Goal: Transaction & Acquisition: Purchase product/service

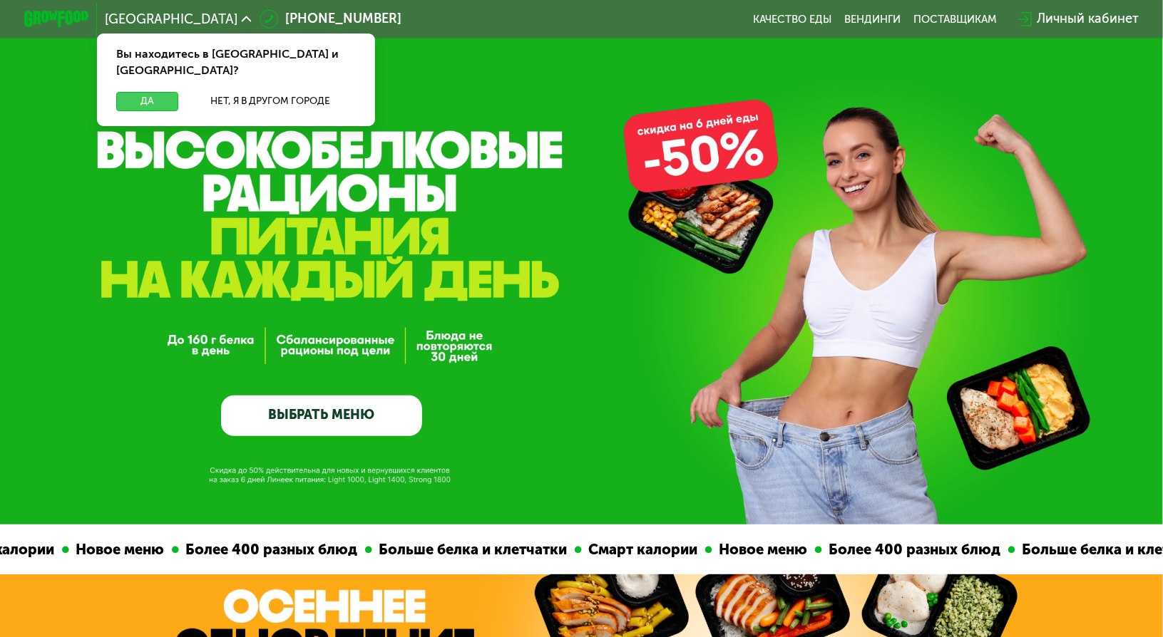
click at [140, 92] on button "Да" at bounding box center [147, 101] width 62 height 19
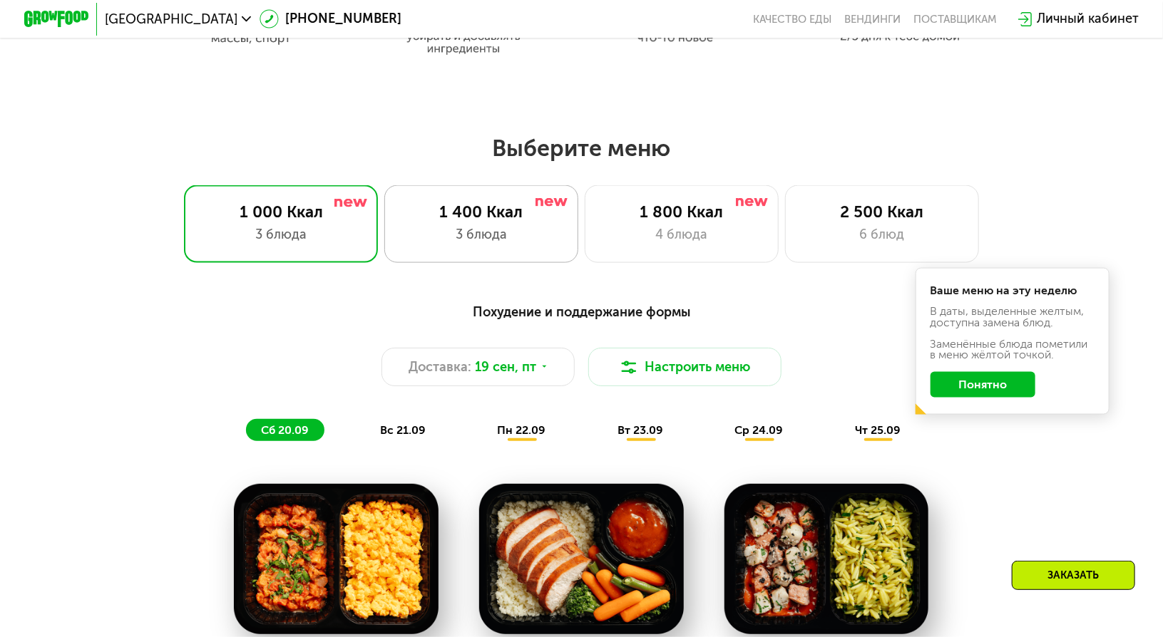
scroll to position [927, 0]
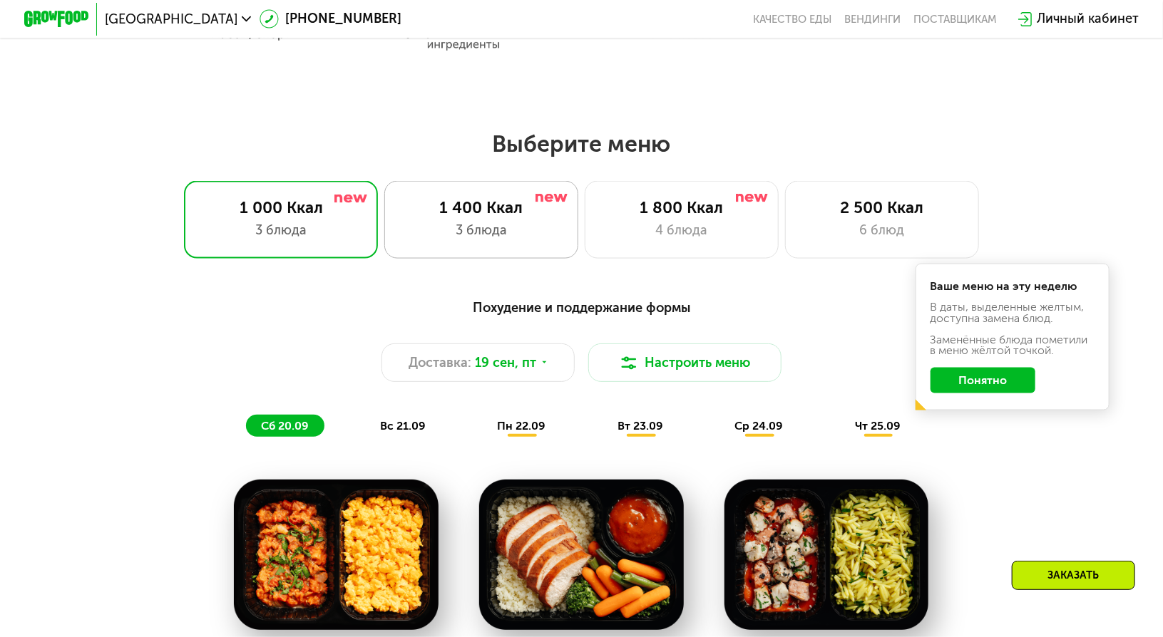
click at [428, 217] on div "1 400 Ккал" at bounding box center [481, 207] width 160 height 19
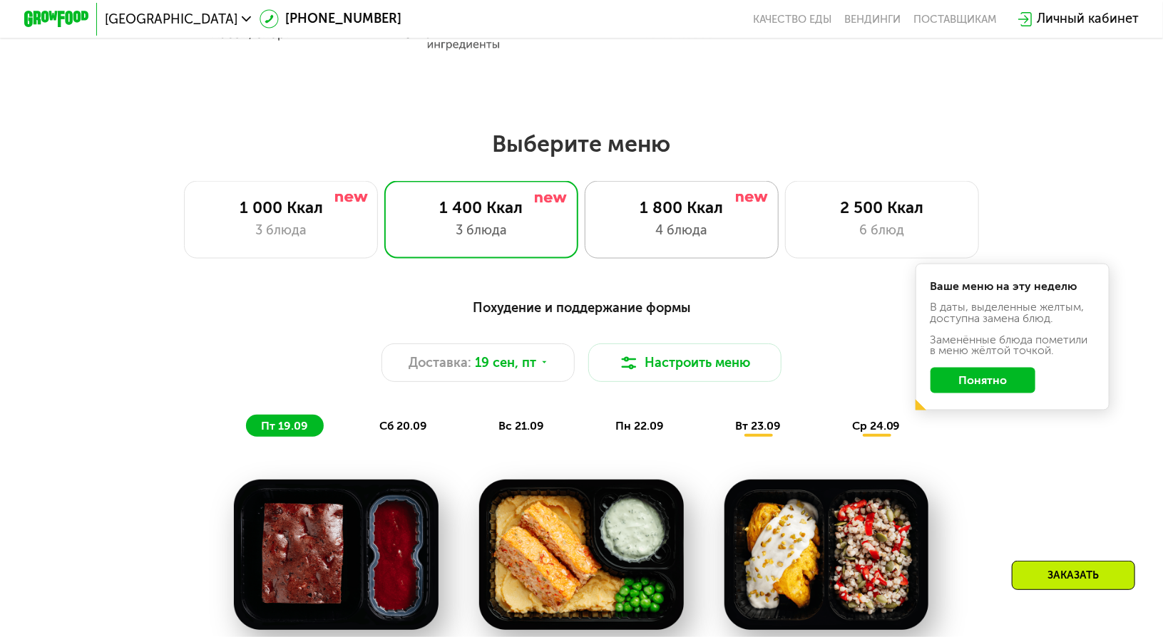
click at [710, 235] on div "4 блюда" at bounding box center [682, 230] width 160 height 19
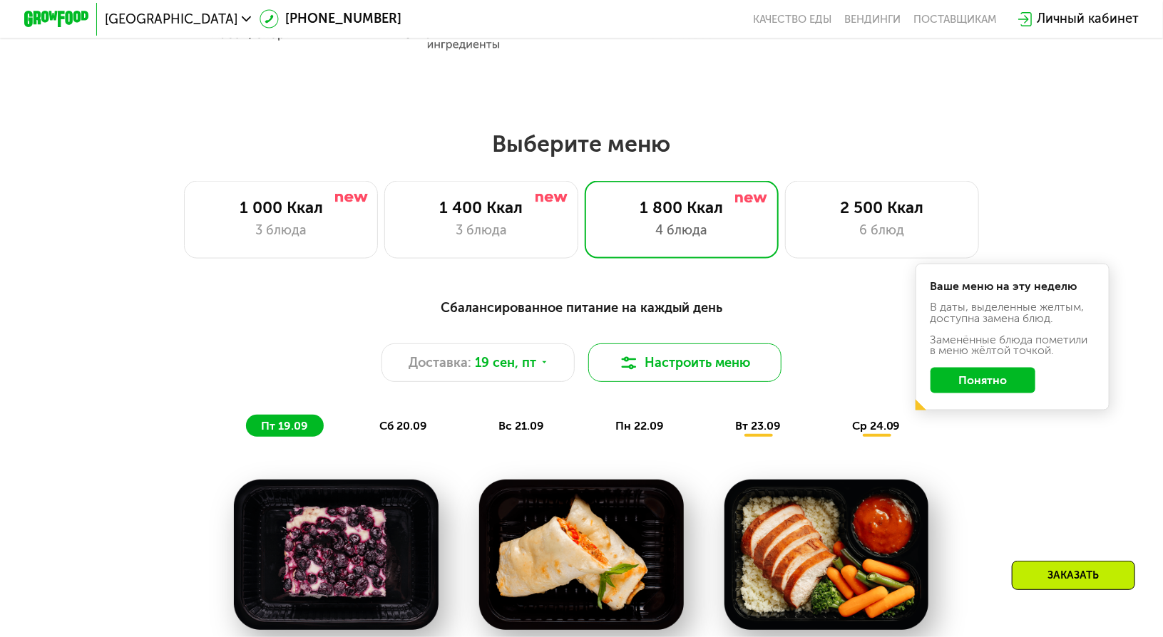
click at [757, 360] on button "Настроить меню" at bounding box center [685, 363] width 194 height 38
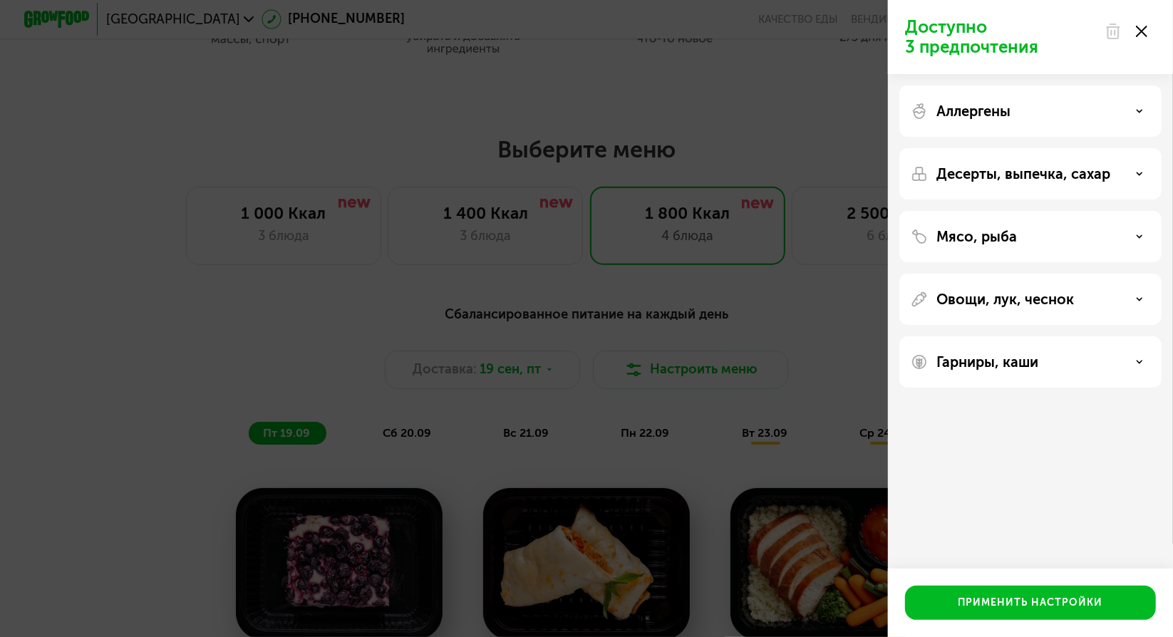
click at [1046, 114] on div "Аллергены" at bounding box center [1031, 111] width 240 height 17
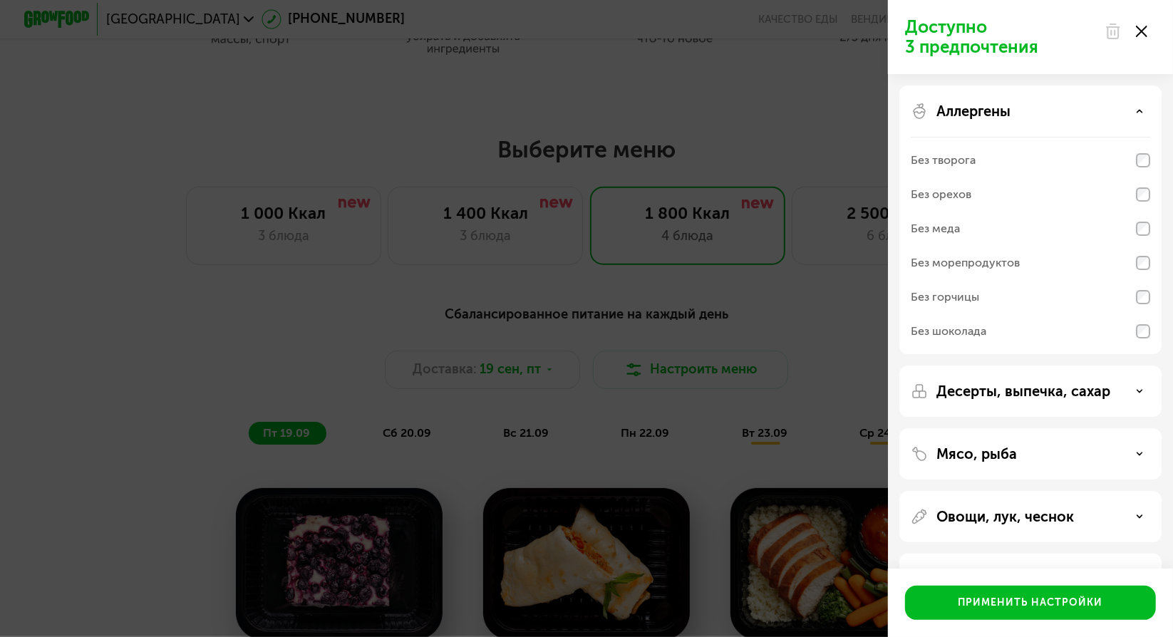
click at [1101, 115] on div "Аллергены" at bounding box center [1031, 111] width 240 height 17
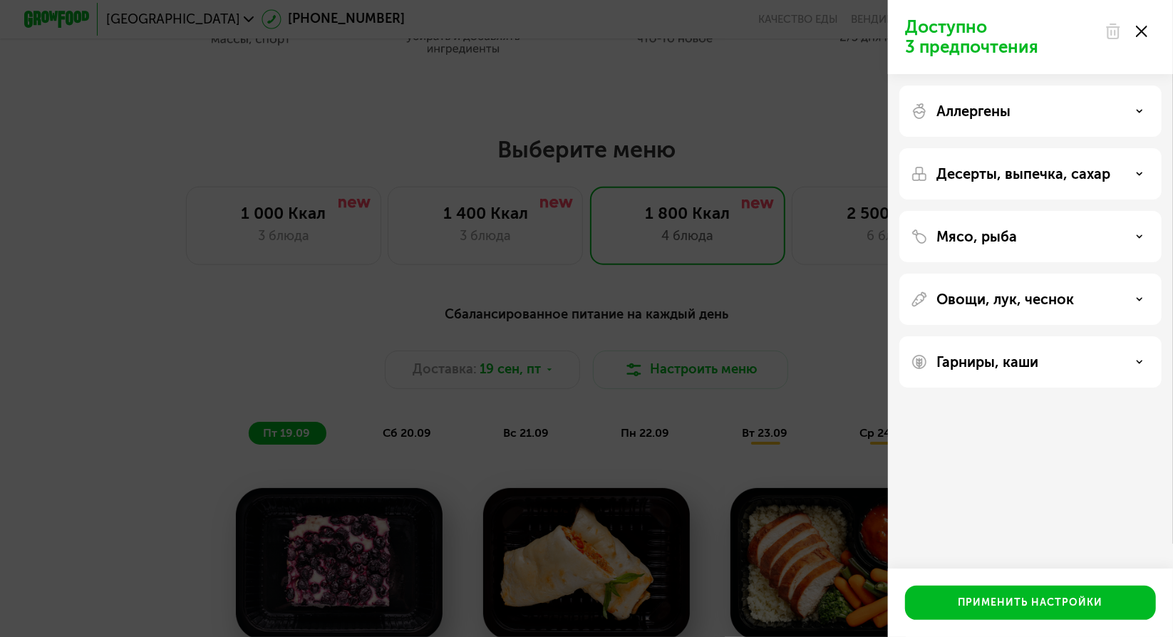
click at [1126, 171] on div "Десерты, выпечка, сахар" at bounding box center [1031, 173] width 240 height 17
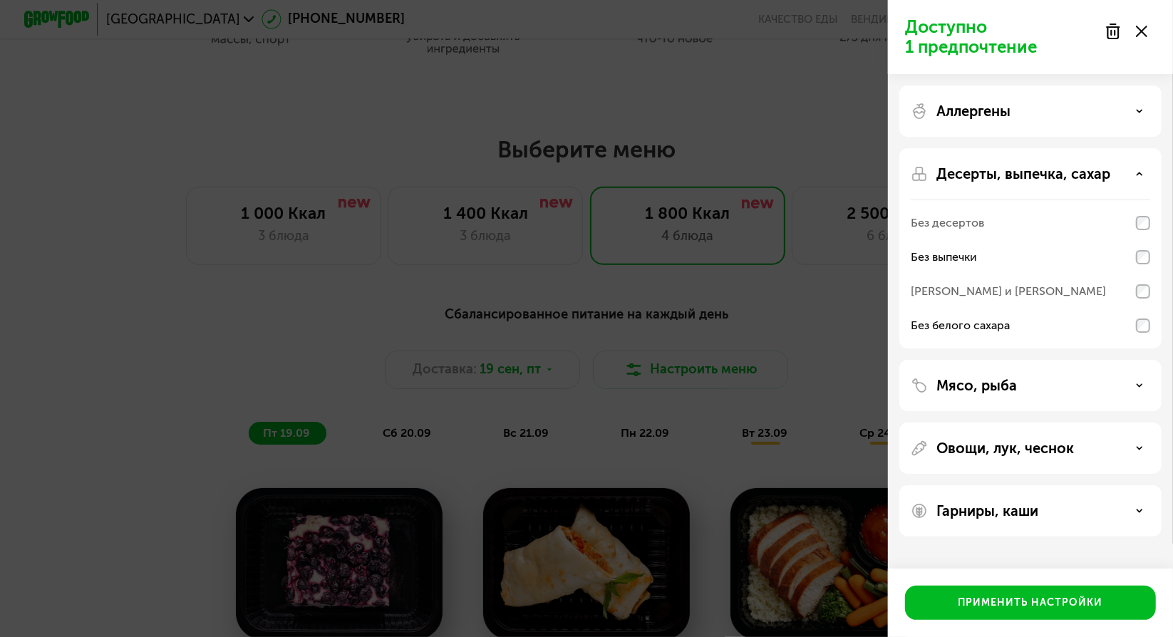
click at [1121, 175] on div "Десерты, выпечка, сахар" at bounding box center [1031, 173] width 240 height 17
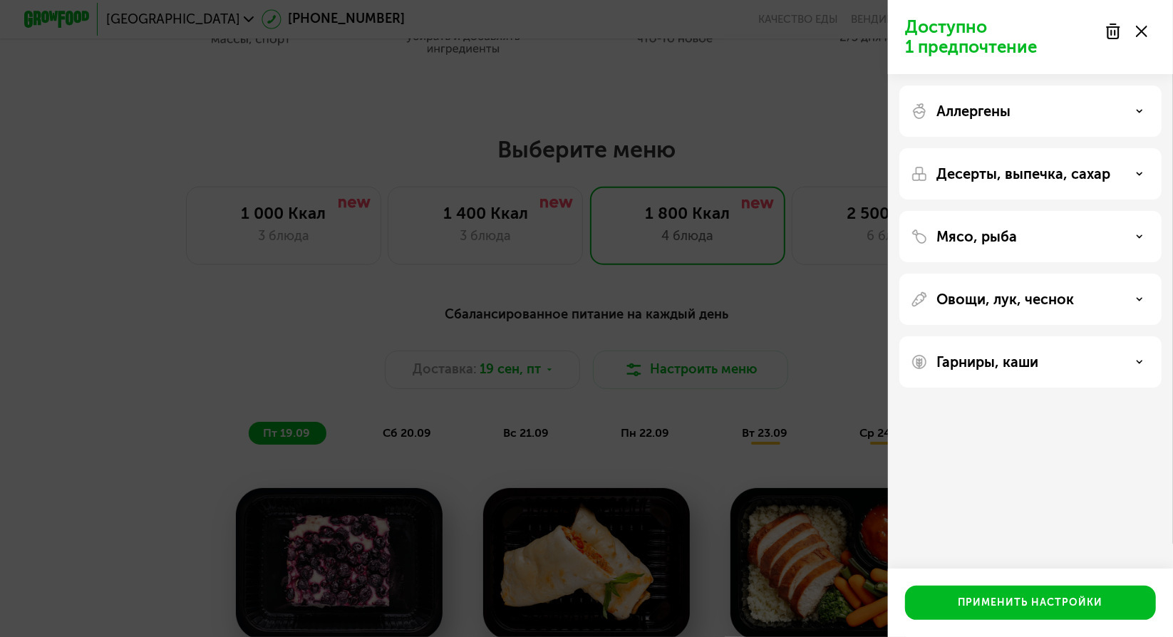
click at [1128, 240] on div "Мясо, рыба" at bounding box center [1031, 236] width 240 height 17
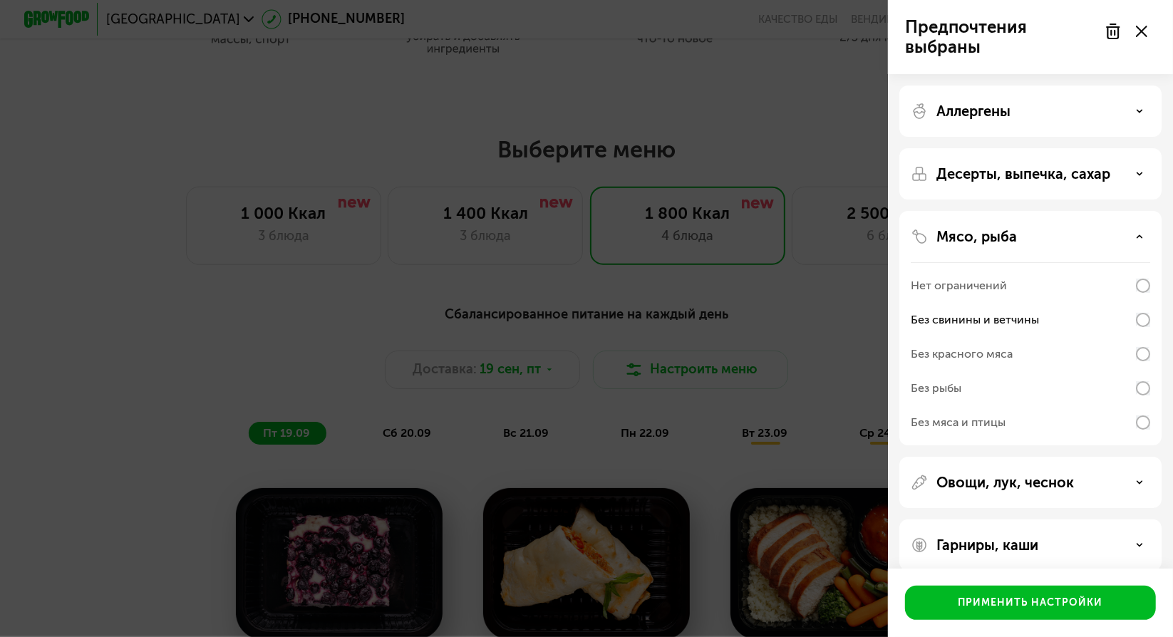
click at [1078, 243] on div "Мясо, рыба" at bounding box center [1031, 236] width 240 height 17
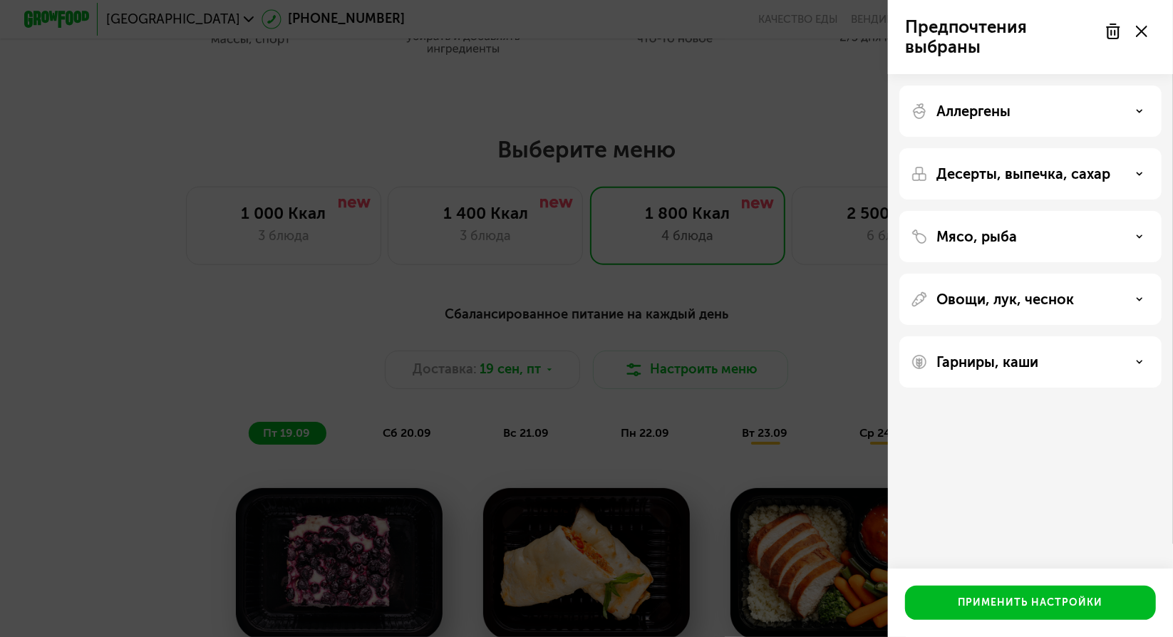
click at [1096, 172] on p "Десерты, выпечка, сахар" at bounding box center [1024, 173] width 174 height 17
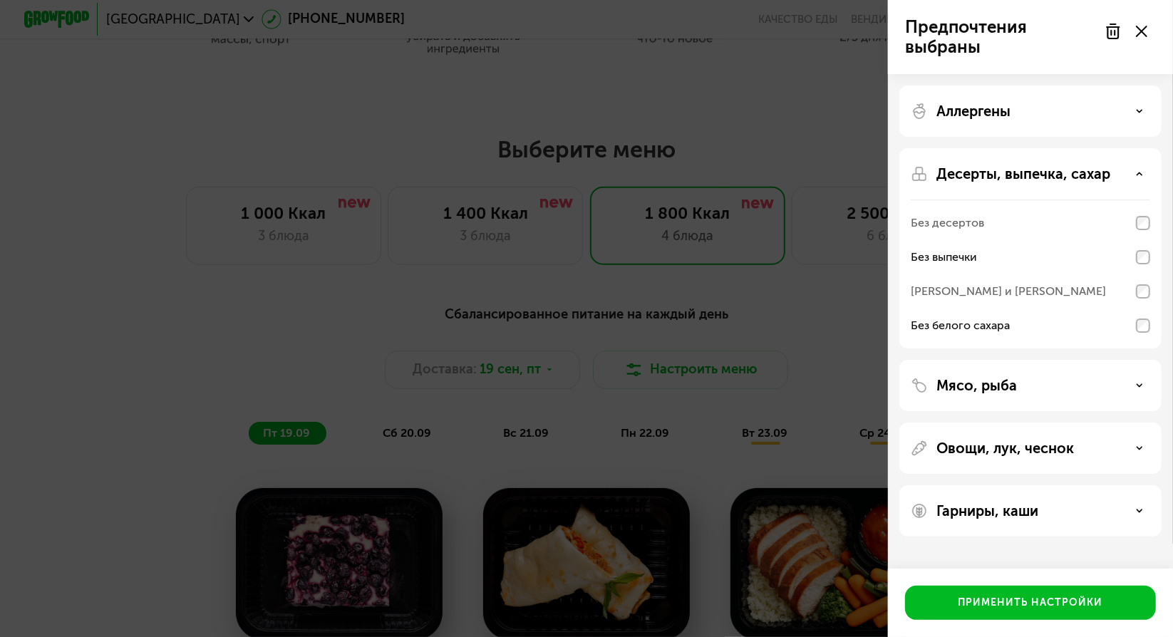
click at [1091, 169] on p "Десерты, выпечка, сахар" at bounding box center [1024, 173] width 174 height 17
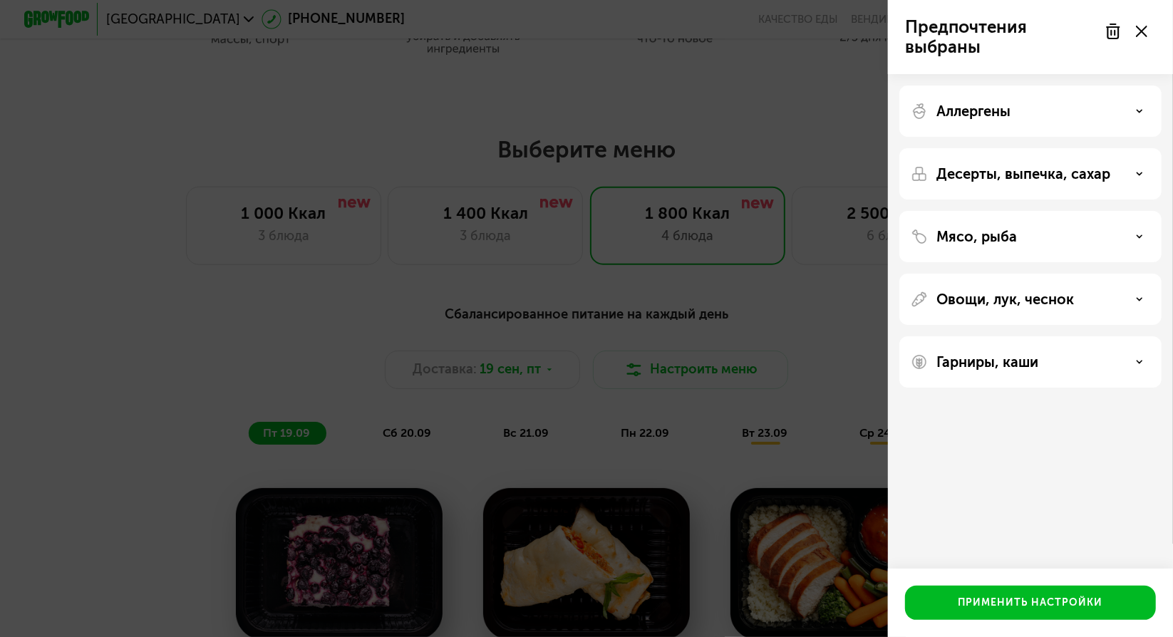
click at [1083, 291] on div "Овощи, лук, чеснок" at bounding box center [1031, 299] width 240 height 17
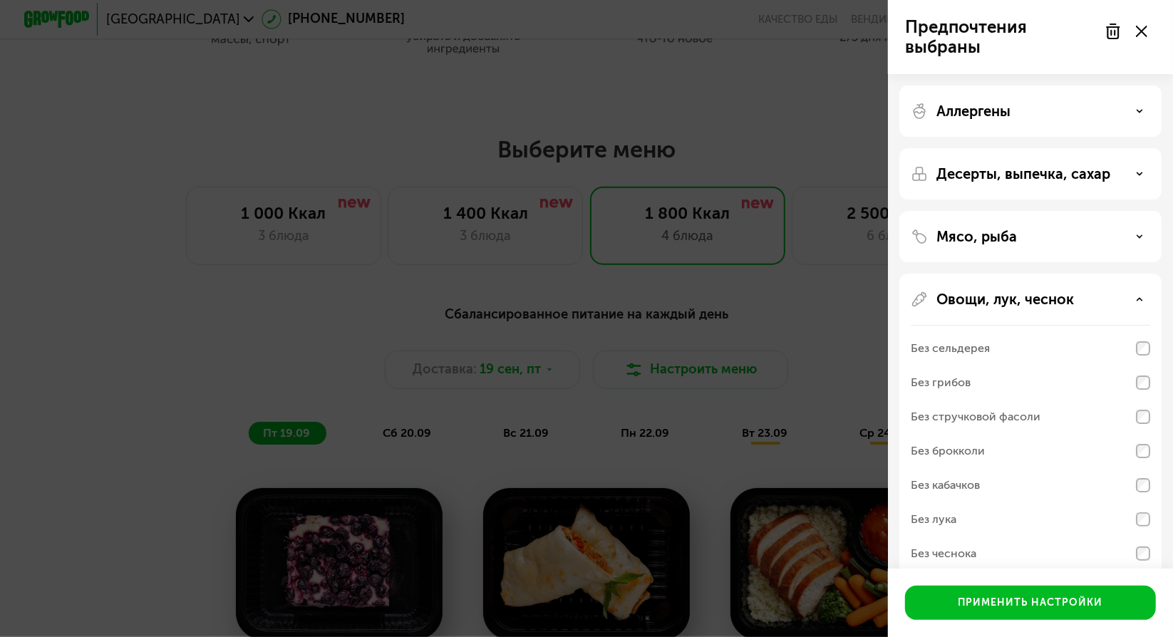
click at [1083, 291] on div "Овощи, лук, чеснок" at bounding box center [1031, 299] width 240 height 17
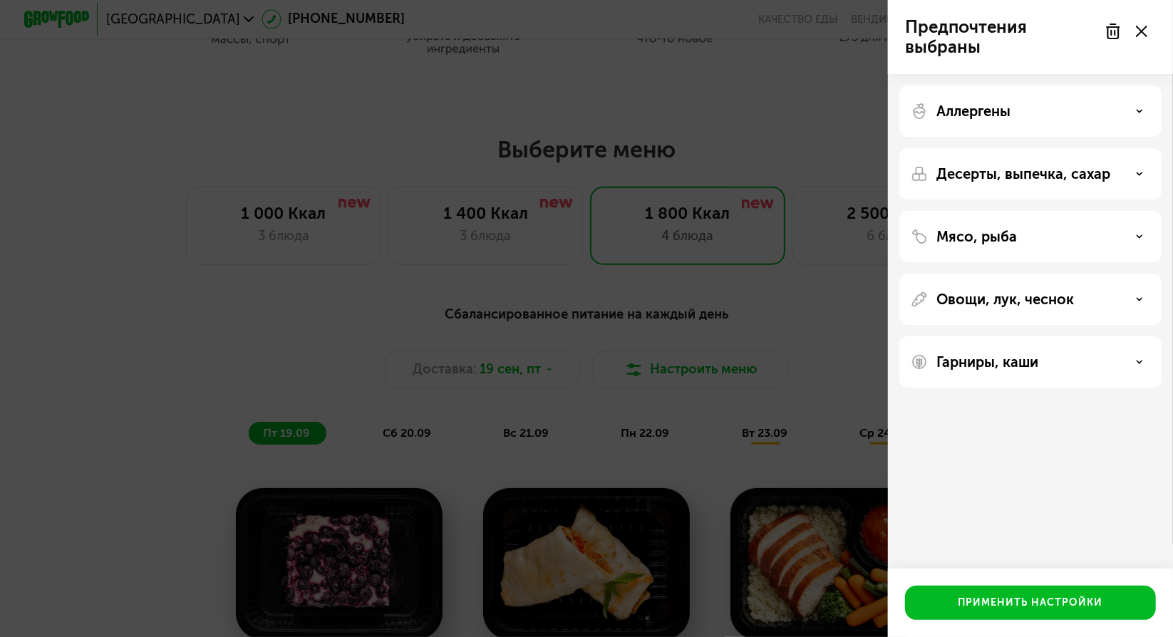
click at [1083, 349] on div "Гарниры, каши" at bounding box center [1031, 361] width 262 height 51
click at [1112, 370] on div "Гарниры, каши" at bounding box center [1031, 362] width 240 height 17
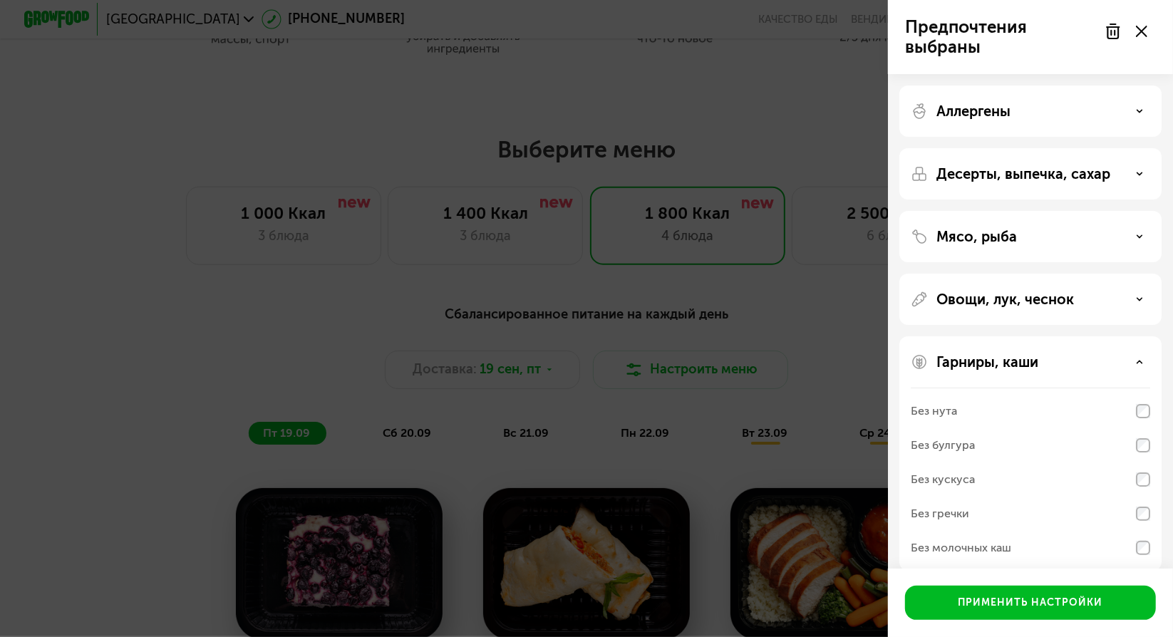
click at [1108, 366] on div "Гарниры, каши" at bounding box center [1031, 362] width 240 height 17
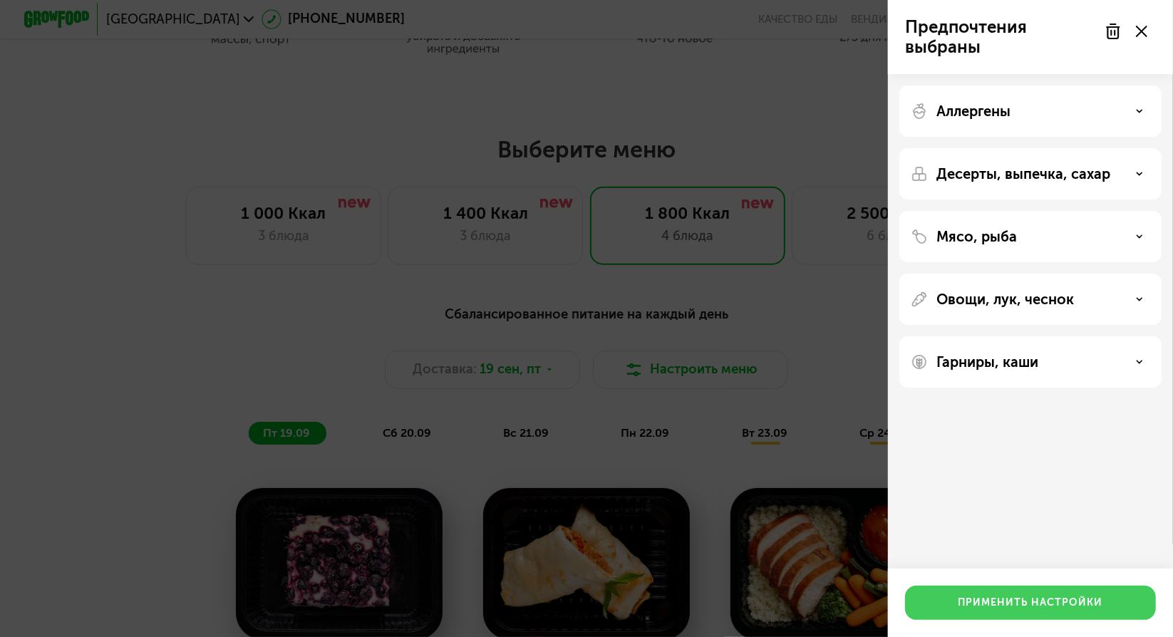
click at [1033, 601] on div "Применить настройки" at bounding box center [1031, 603] width 145 height 14
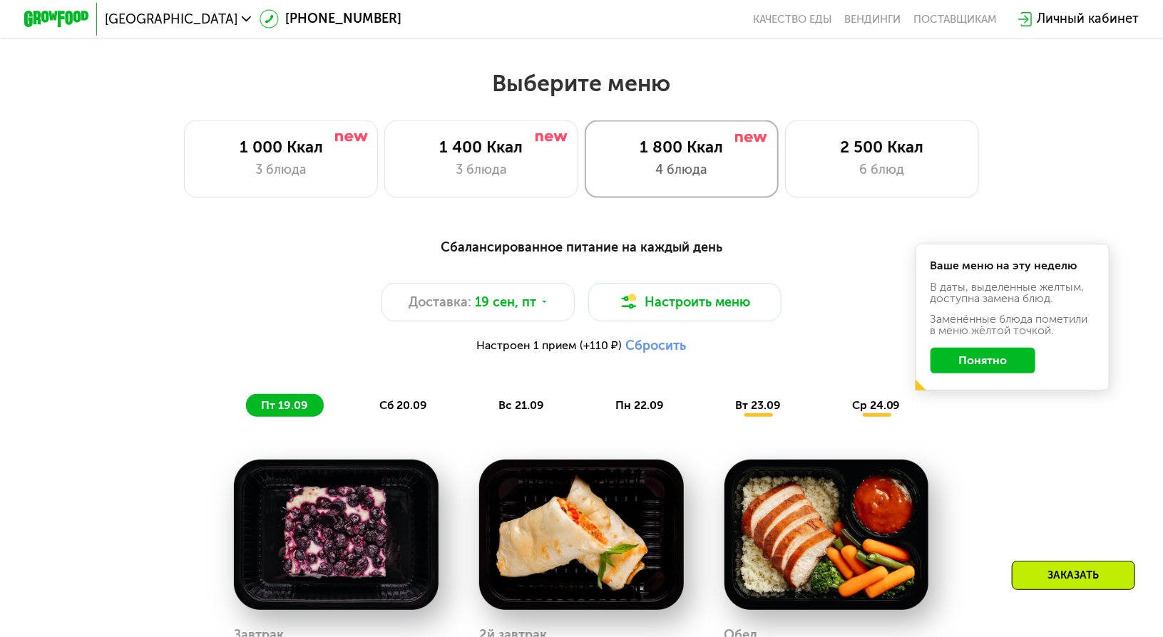
scroll to position [1069, 0]
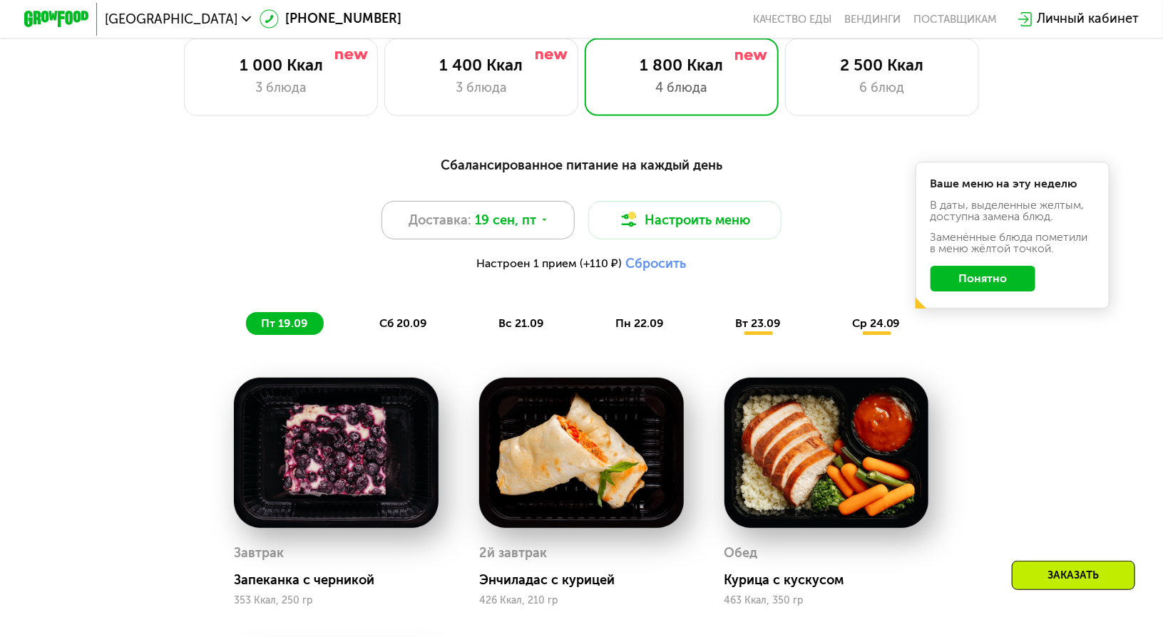
click at [529, 240] on div "Доставка: [DATE]" at bounding box center [478, 220] width 194 height 38
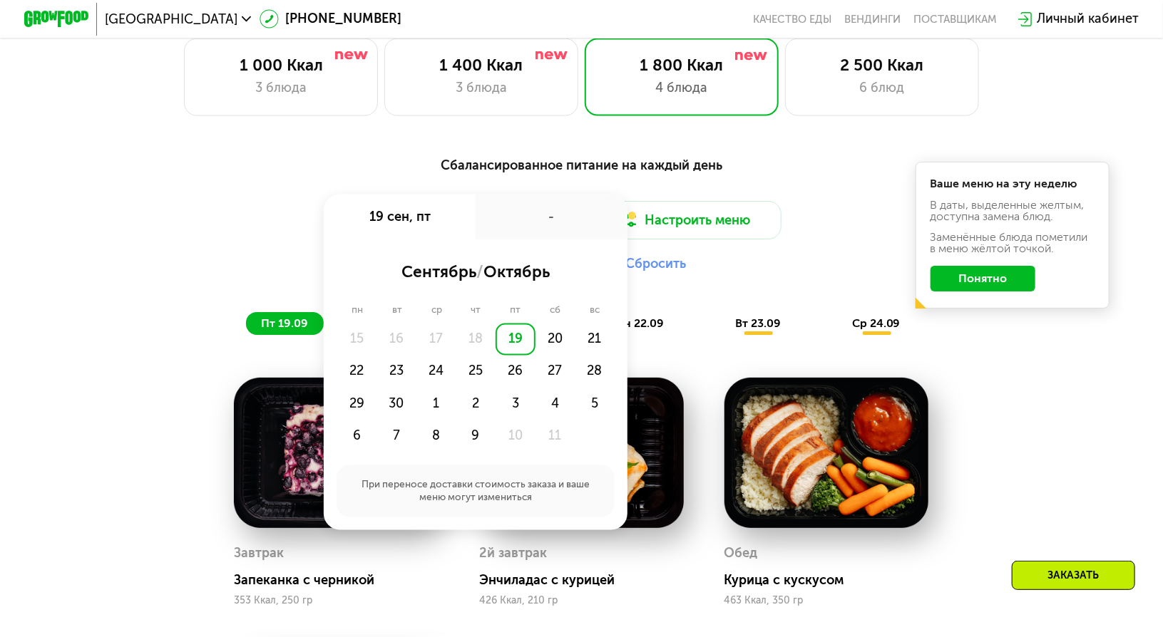
click at [810, 244] on div "Доставка: [DATE] сен, пт - сентябрь / октябрь пн вт ср чт пт сб вс 15 16 17 18 …" at bounding box center [581, 240] width 956 height 79
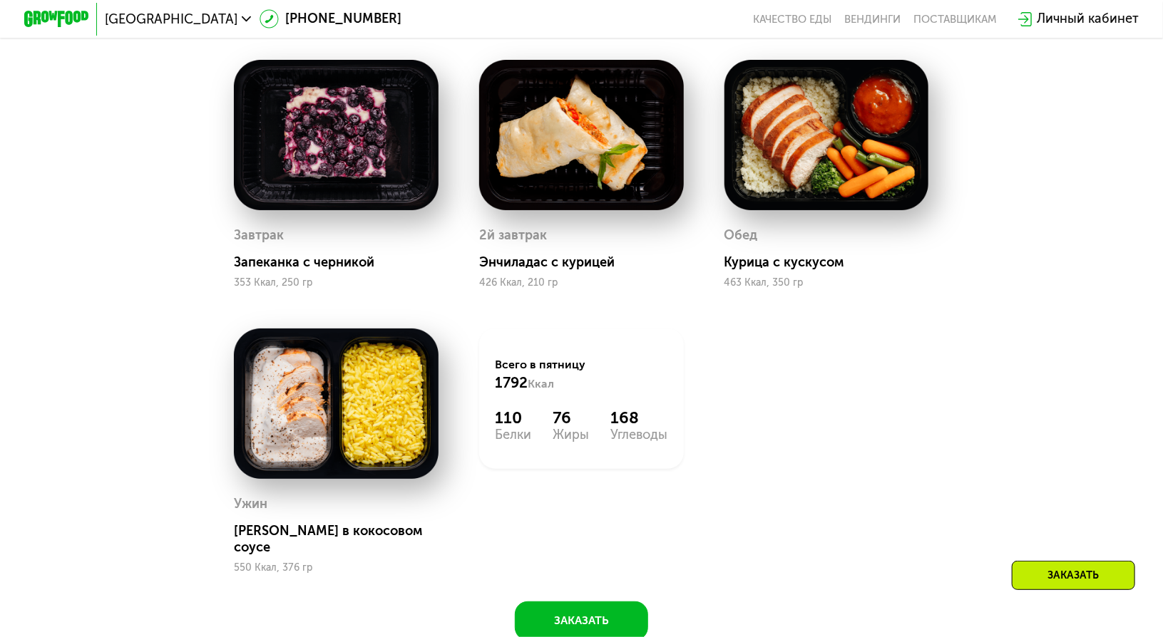
scroll to position [1497, 0]
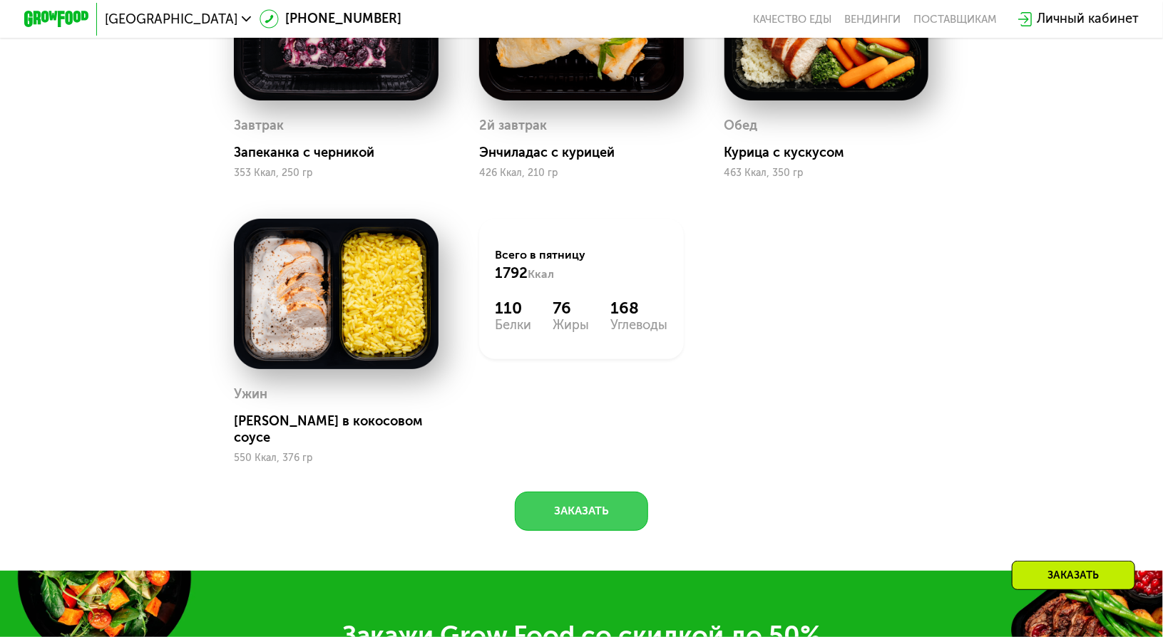
click at [577, 506] on button "Заказать" at bounding box center [582, 511] width 134 height 38
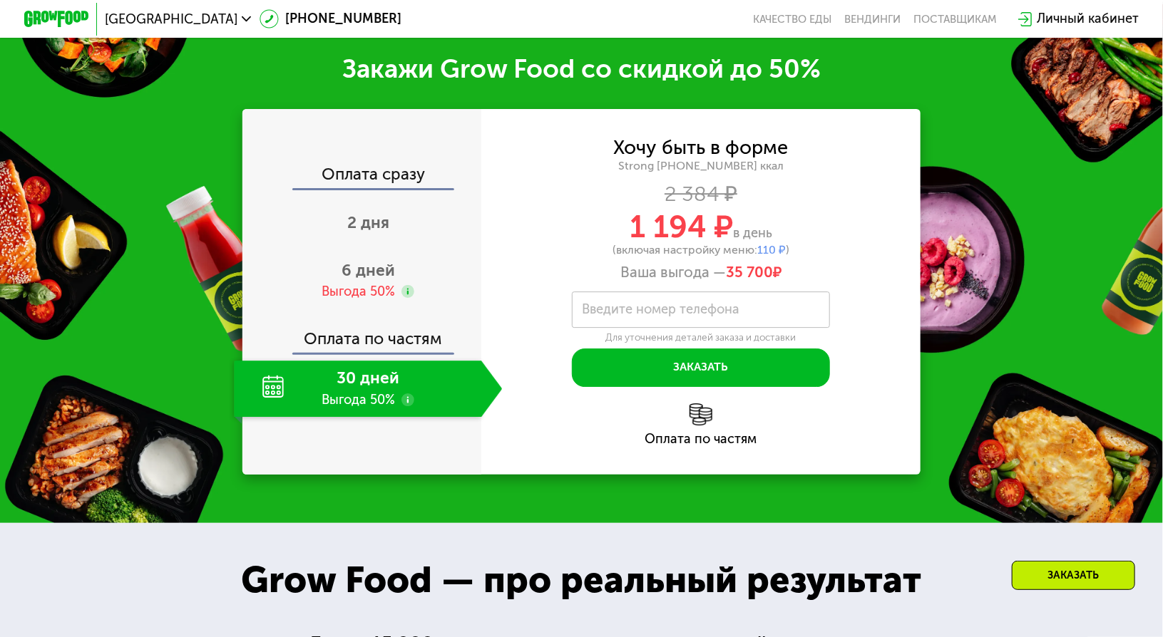
scroll to position [2065, 0]
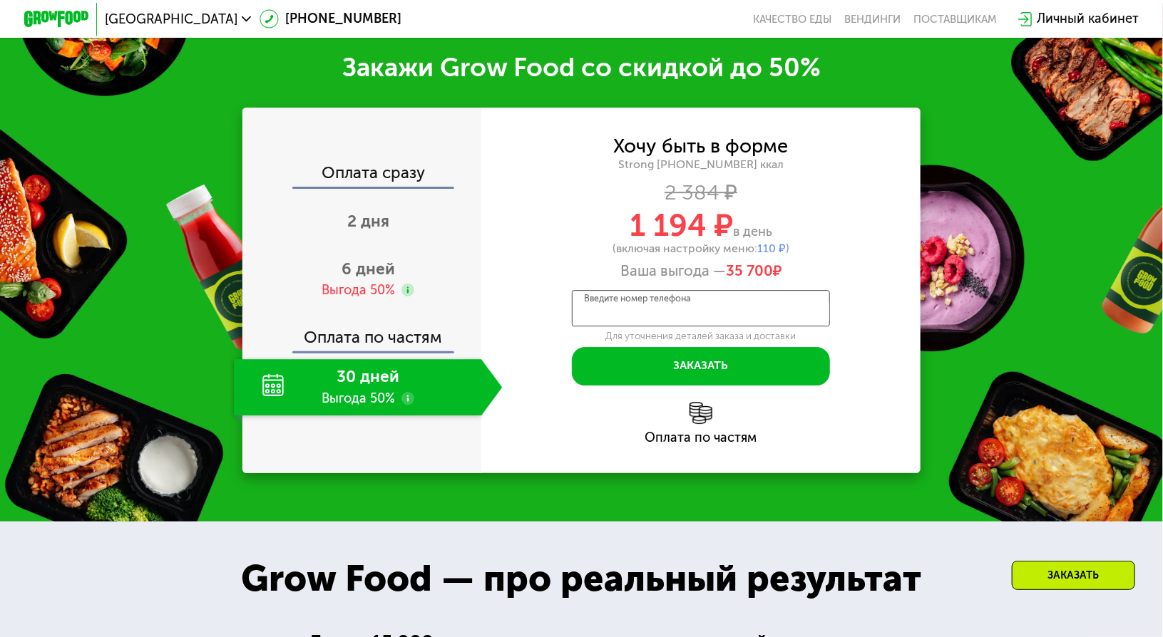
click at [689, 318] on input "Введите номер телефона" at bounding box center [701, 308] width 258 height 36
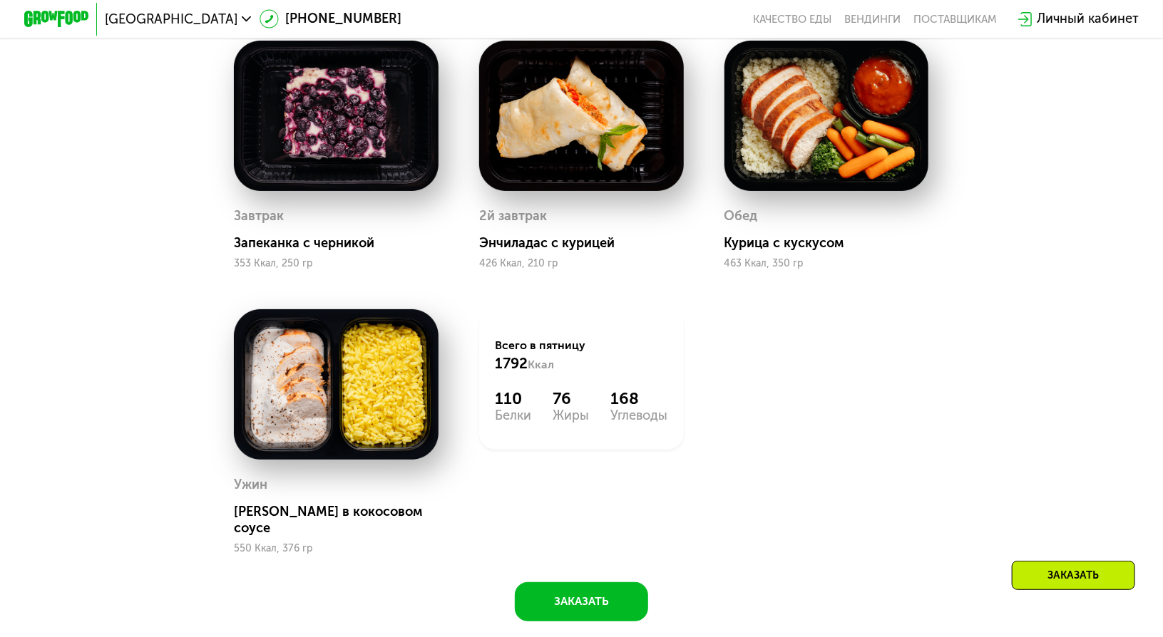
scroll to position [1140, 0]
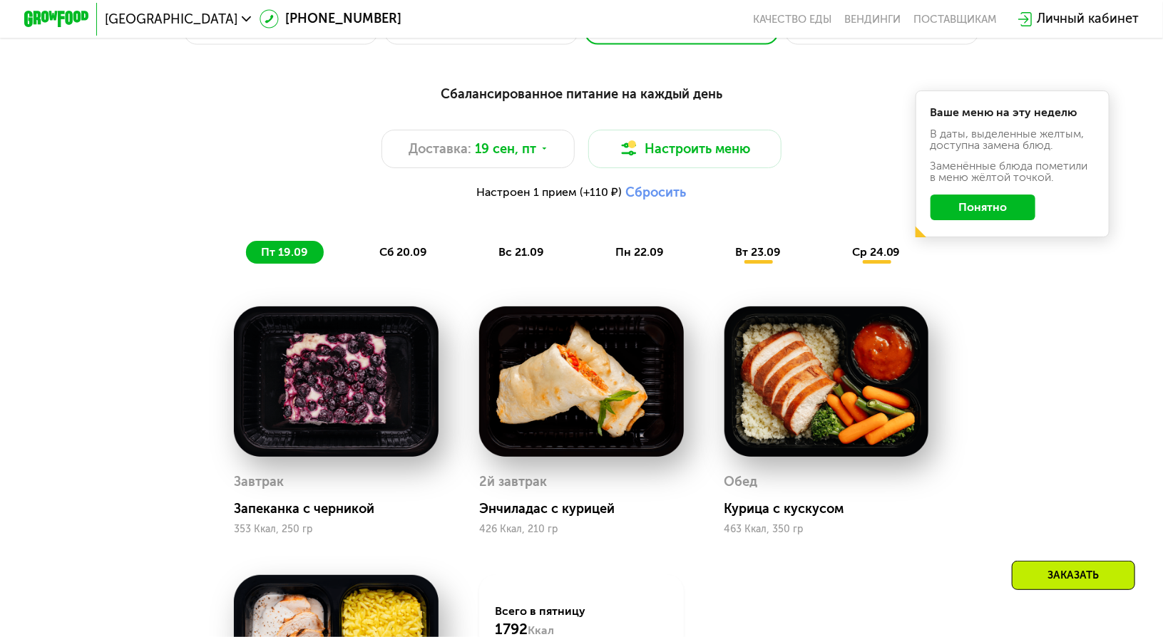
click at [387, 259] on span "сб 20.09" at bounding box center [403, 252] width 48 height 14
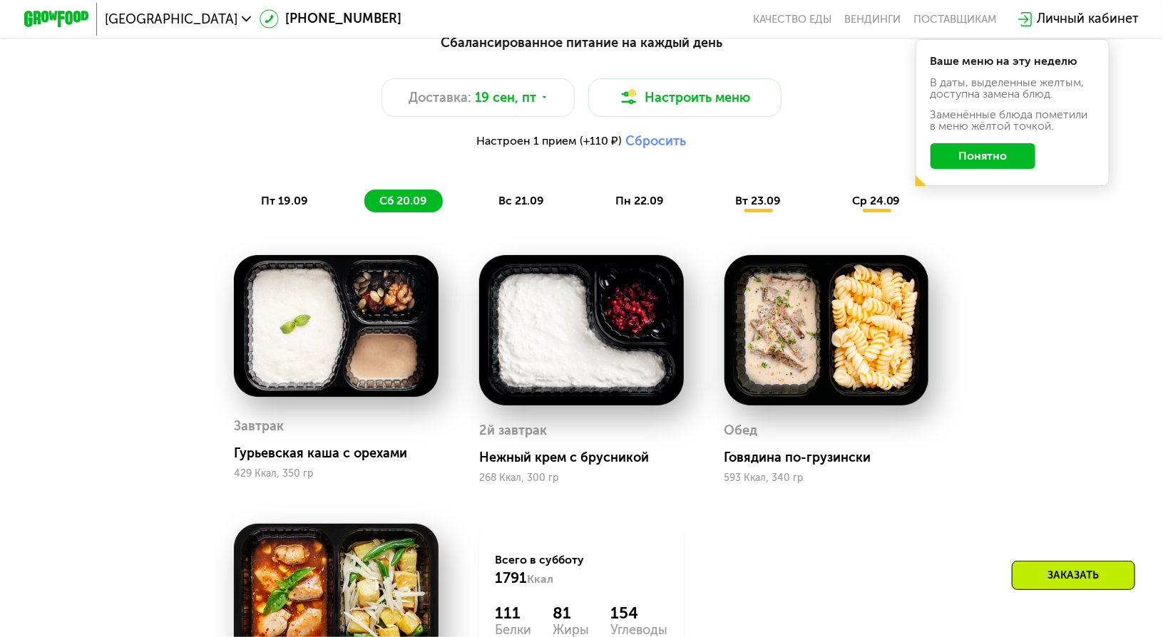
scroll to position [1212, 0]
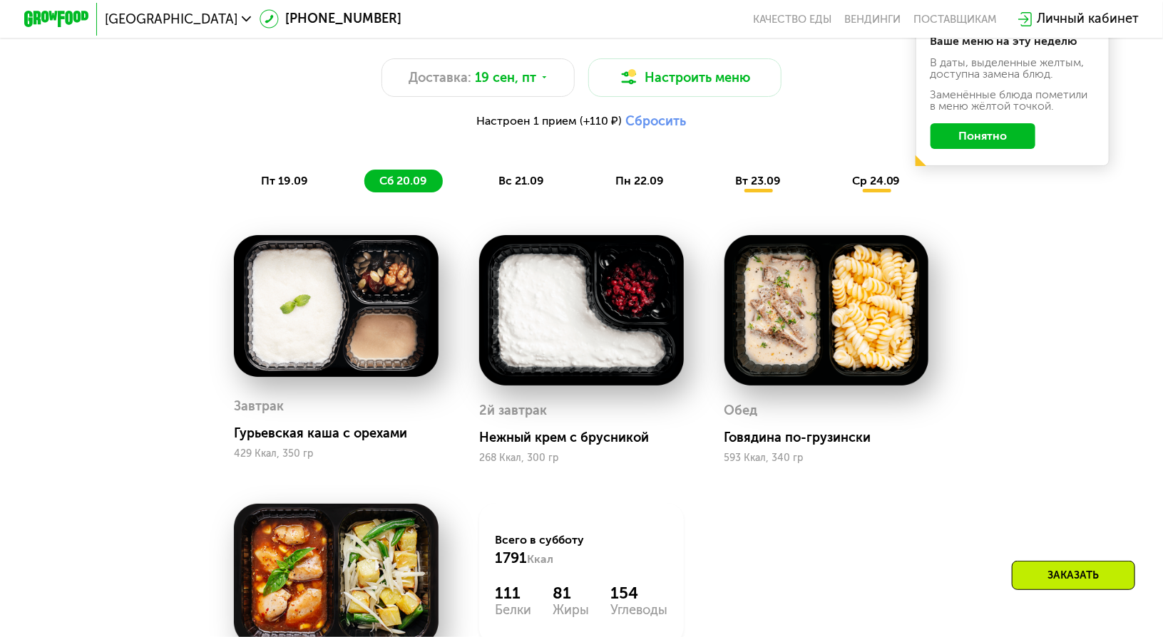
click at [510, 183] on span "вс 21.09" at bounding box center [521, 181] width 46 height 14
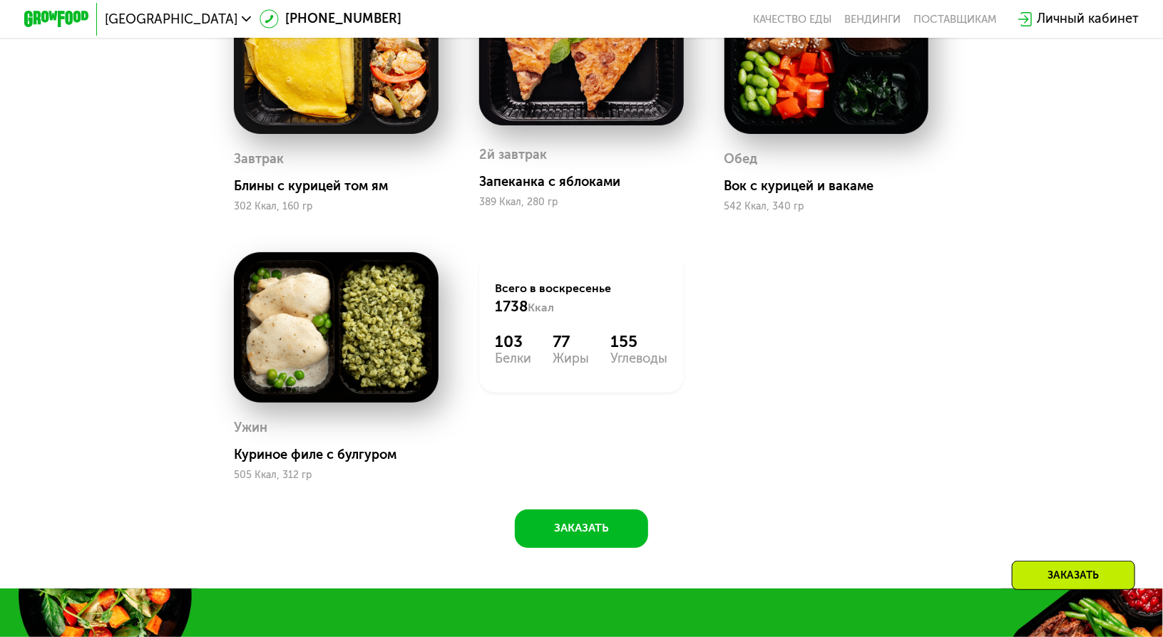
scroll to position [1140, 0]
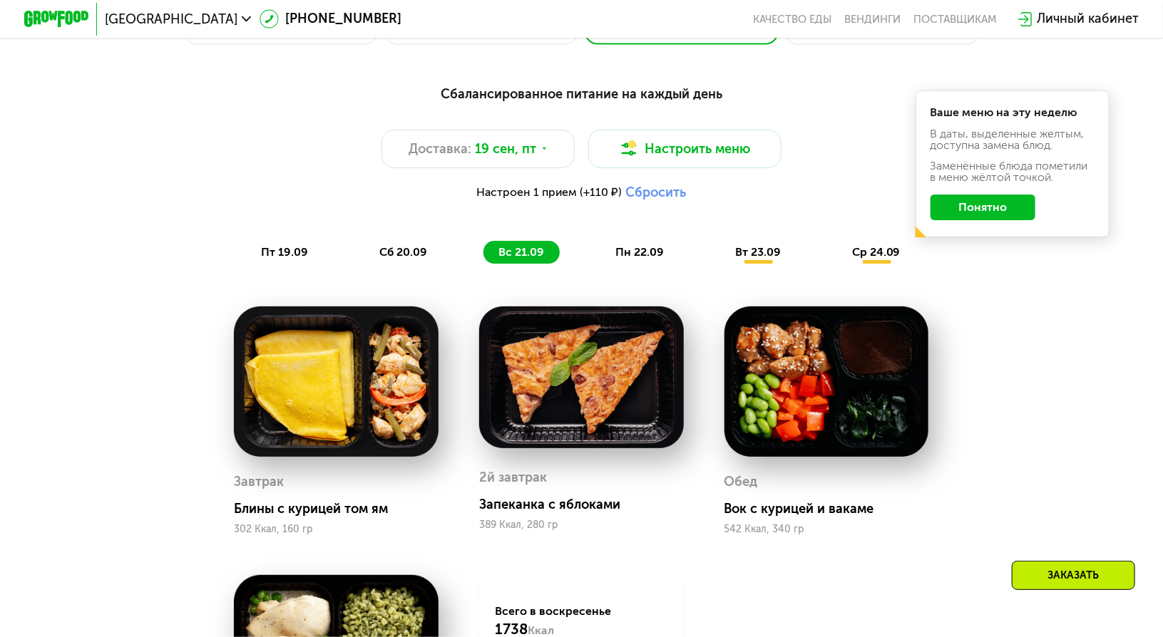
click at [618, 252] on div "пн 22.09" at bounding box center [639, 252] width 79 height 23
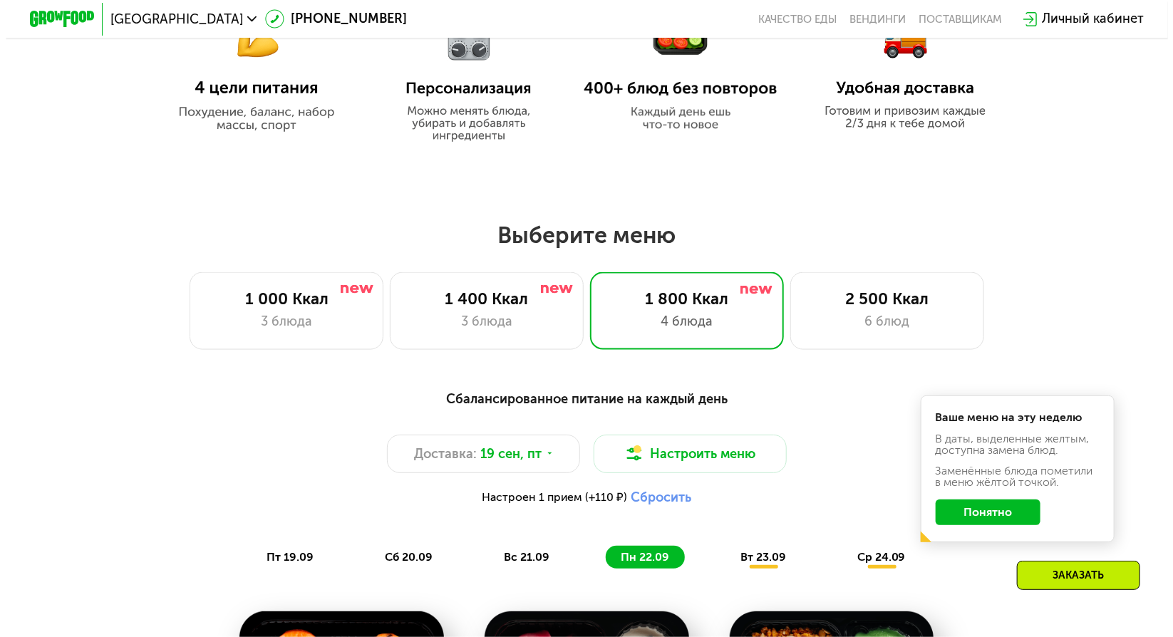
scroll to position [855, 0]
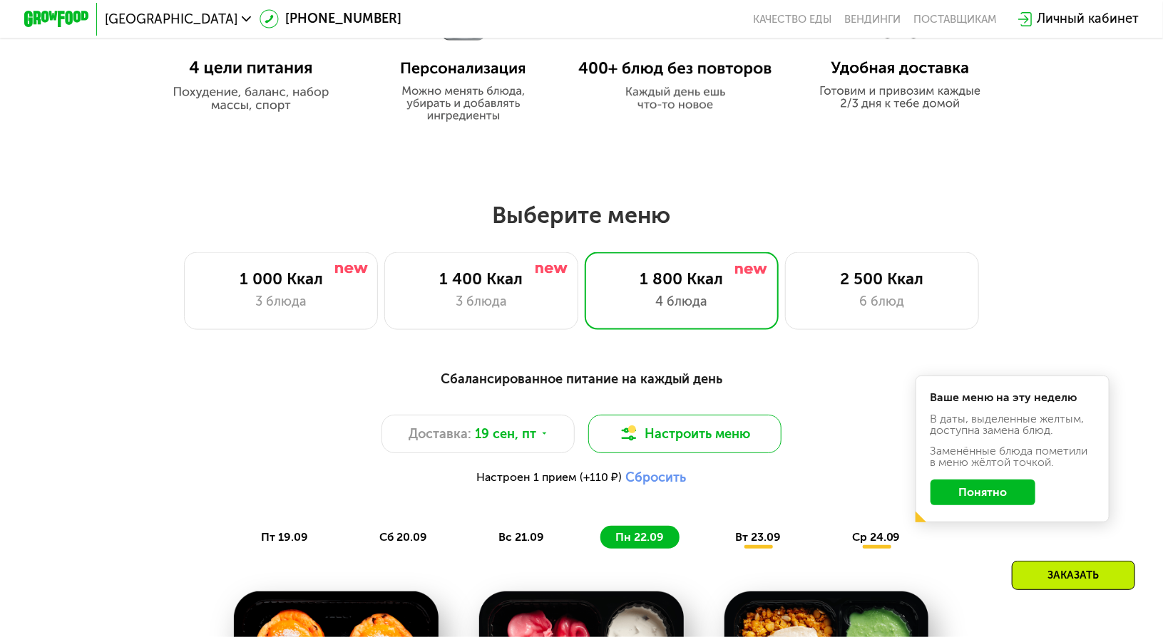
click at [689, 443] on button "Настроить меню" at bounding box center [685, 434] width 194 height 38
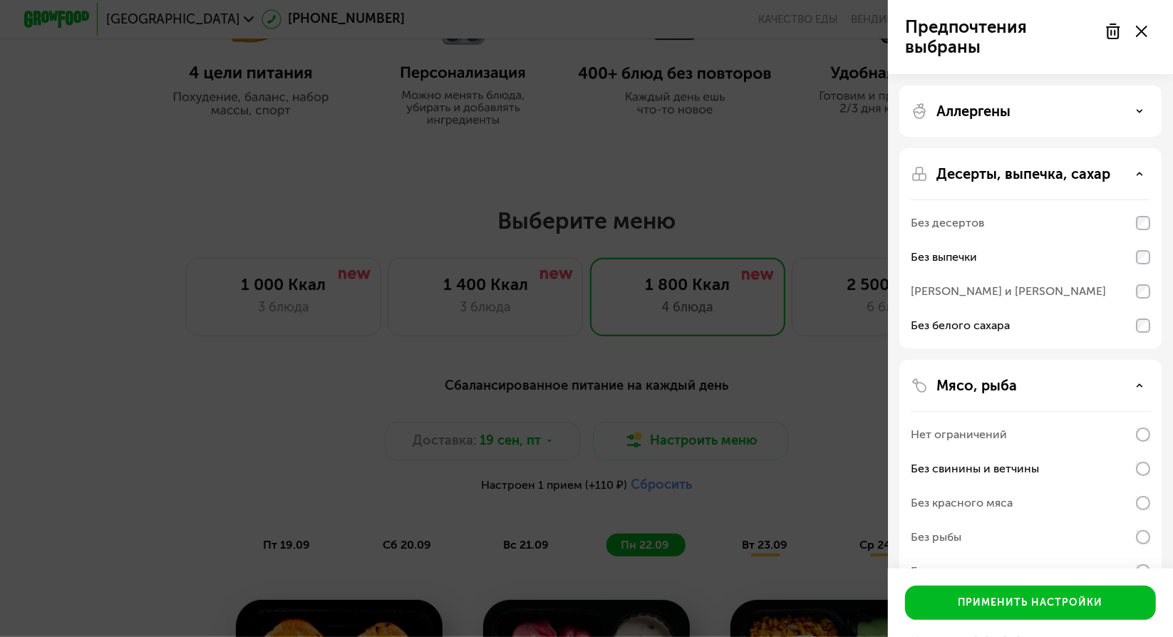
click at [1116, 108] on div "Аллергены" at bounding box center [1031, 111] width 240 height 17
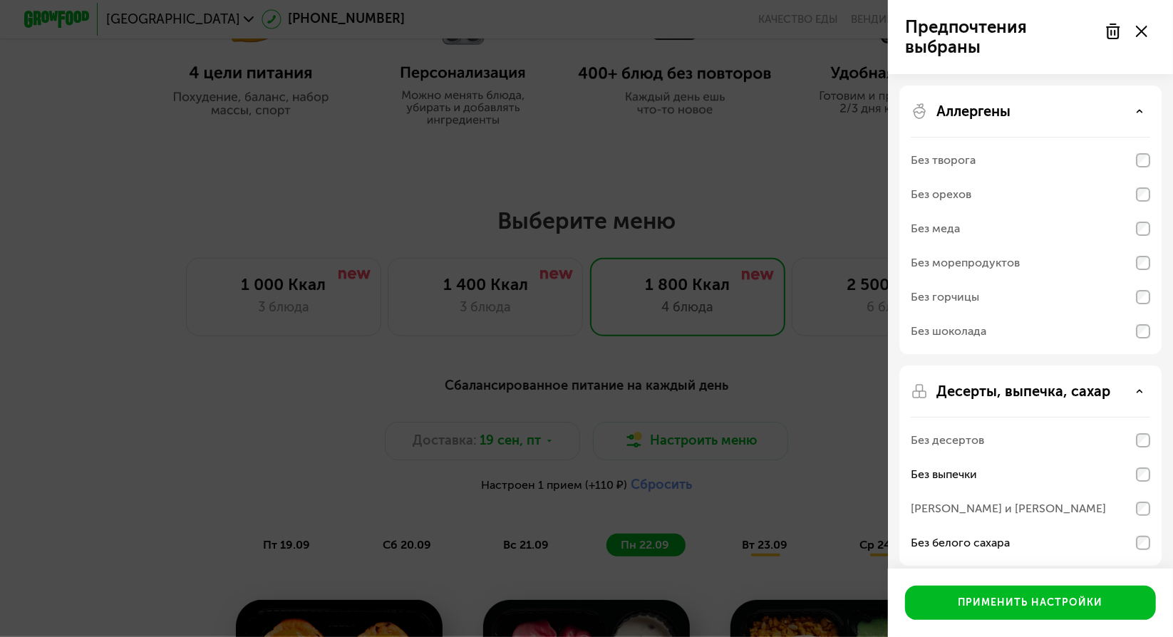
click at [1083, 106] on div "Аллергены" at bounding box center [1031, 111] width 240 height 17
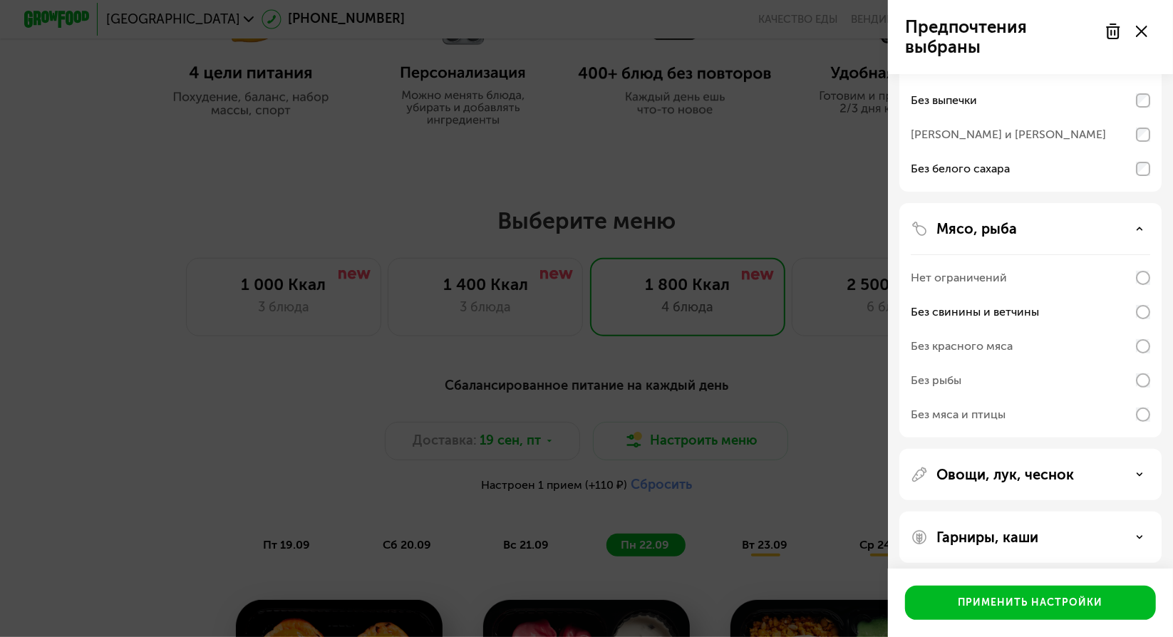
scroll to position [164, 0]
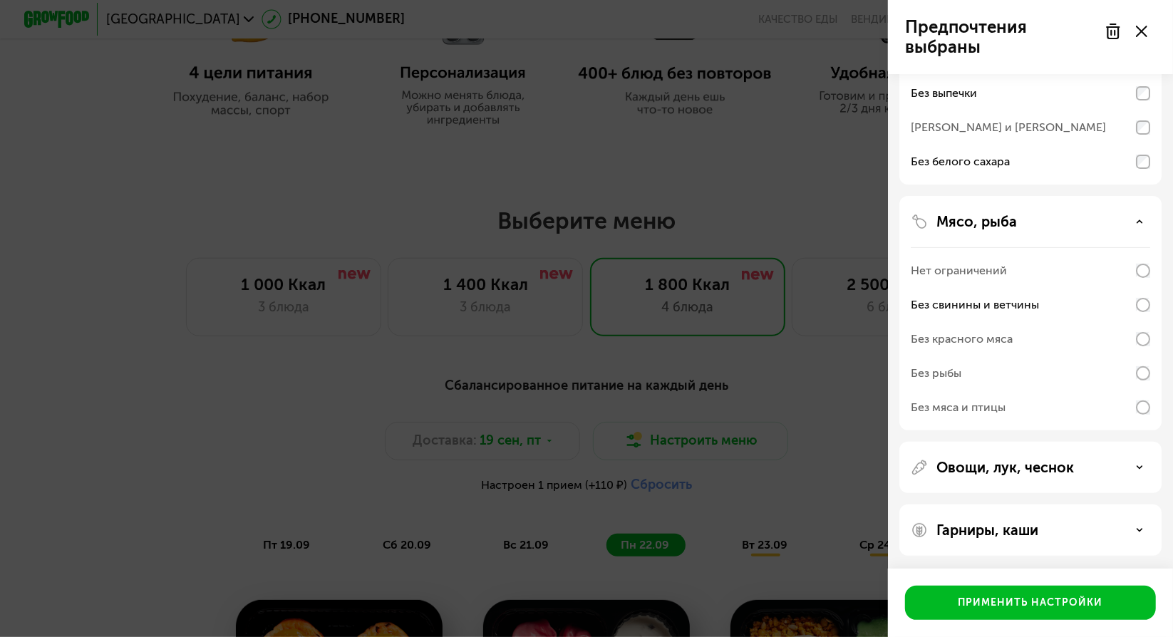
click at [1038, 464] on p "Овощи, лук, чеснок" at bounding box center [1006, 467] width 138 height 17
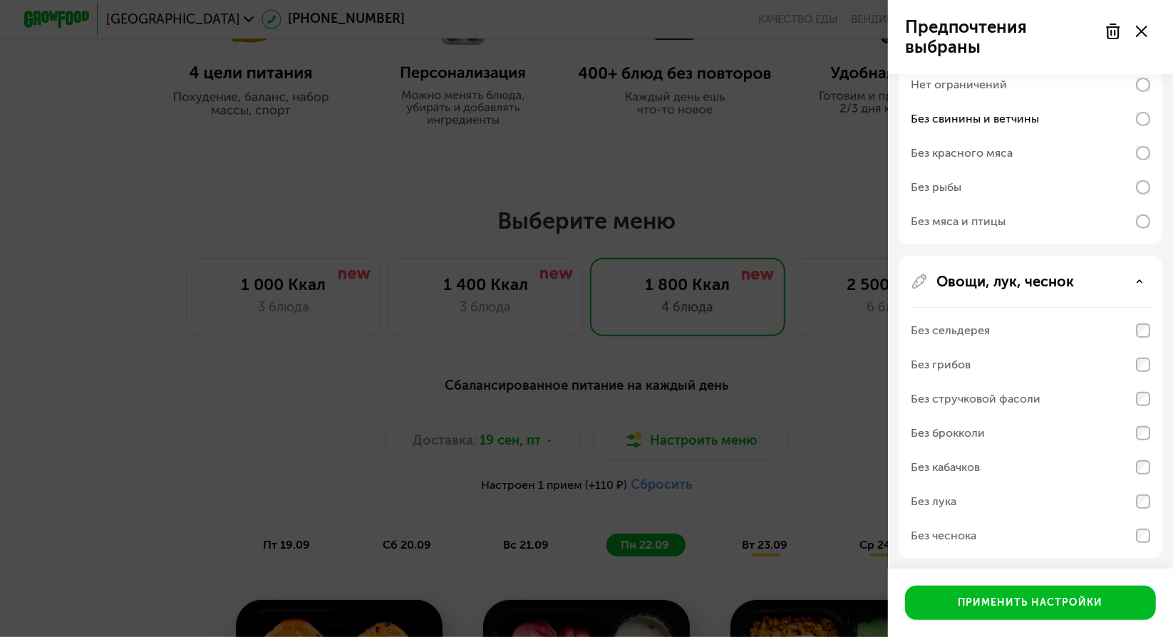
scroll to position [416, 0]
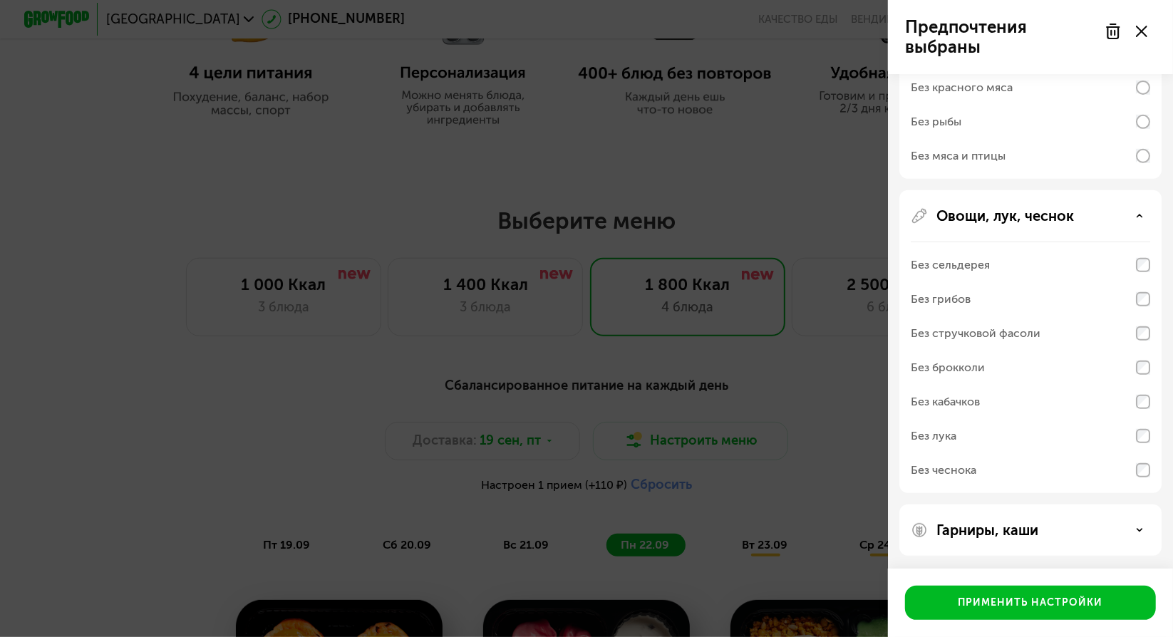
click at [1076, 518] on div "Гарниры, каши" at bounding box center [1031, 530] width 262 height 51
click at [1059, 533] on div "Гарниры, каши" at bounding box center [1031, 530] width 240 height 17
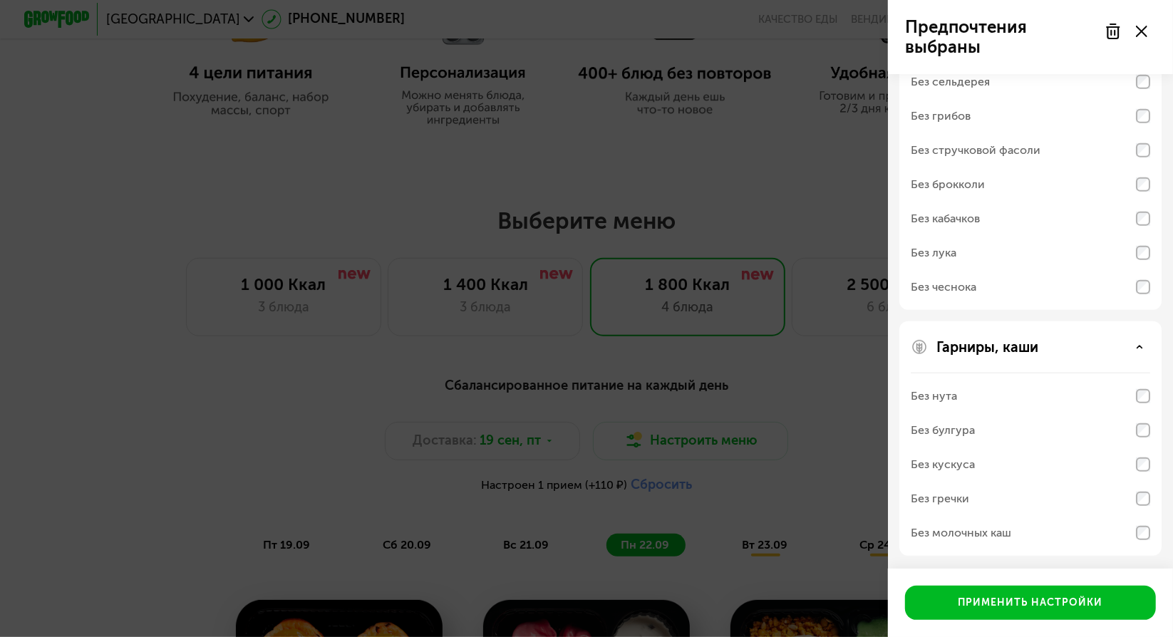
click at [1141, 346] on icon at bounding box center [1139, 347] width 7 height 7
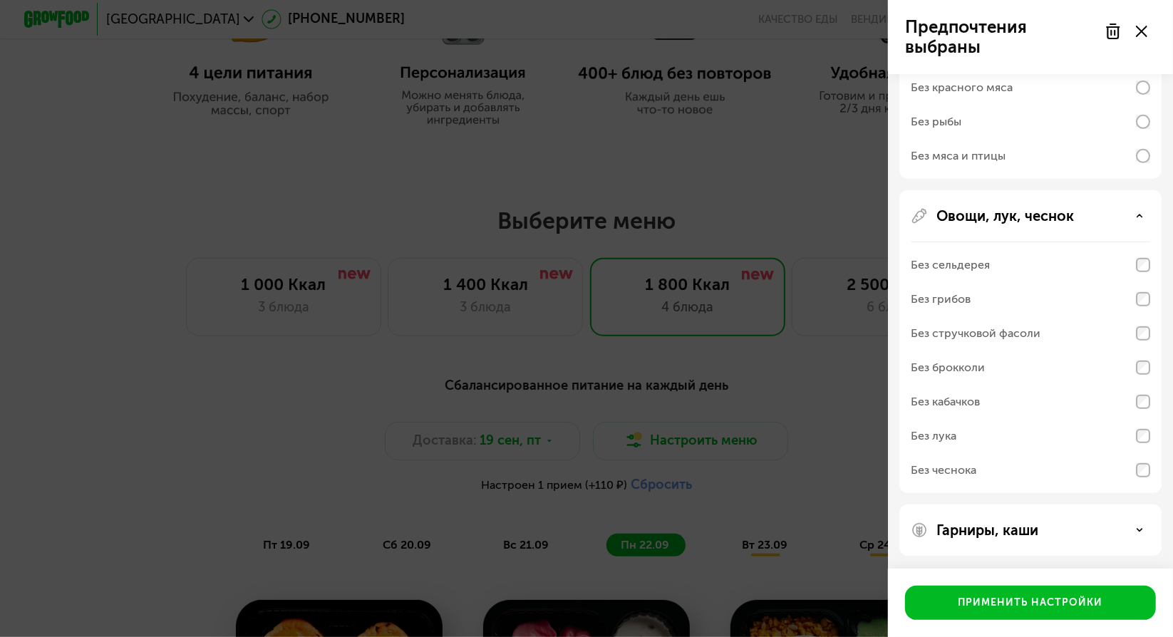
click at [1143, 223] on div "Овощи, лук, чеснок" at bounding box center [1031, 215] width 240 height 17
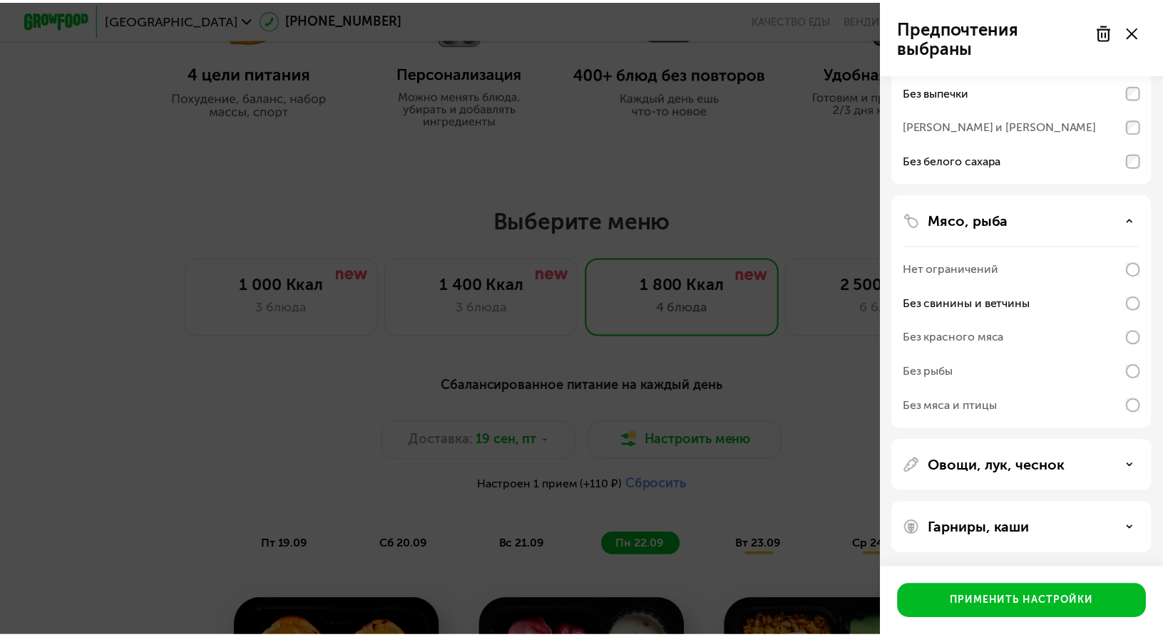
scroll to position [164, 0]
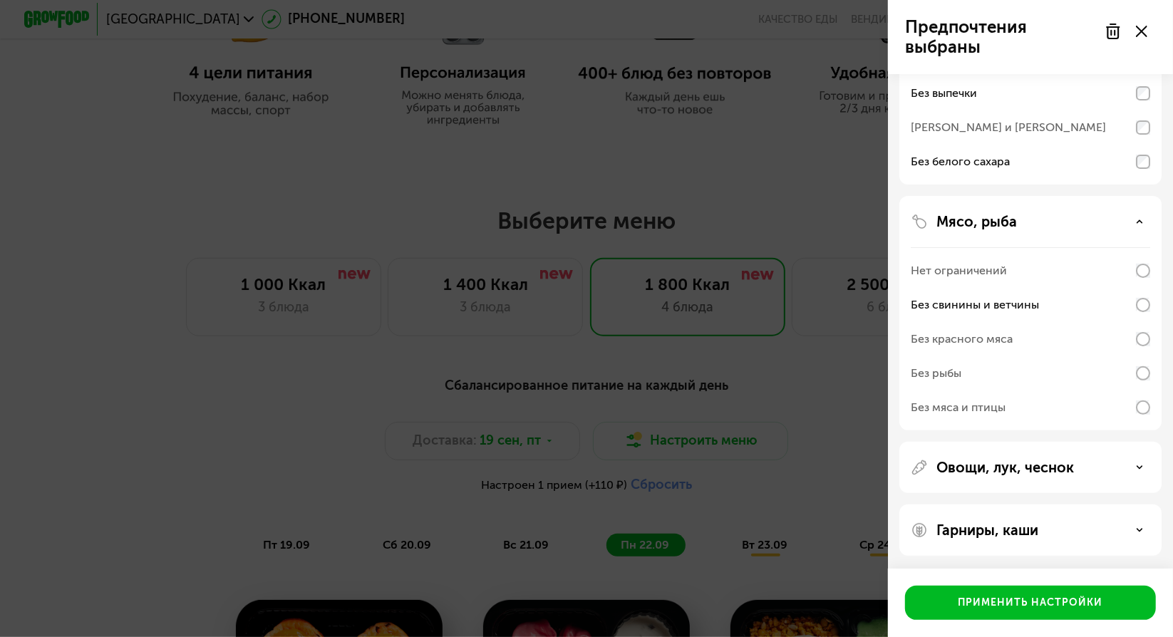
click at [1147, 35] on icon at bounding box center [1141, 31] width 11 height 11
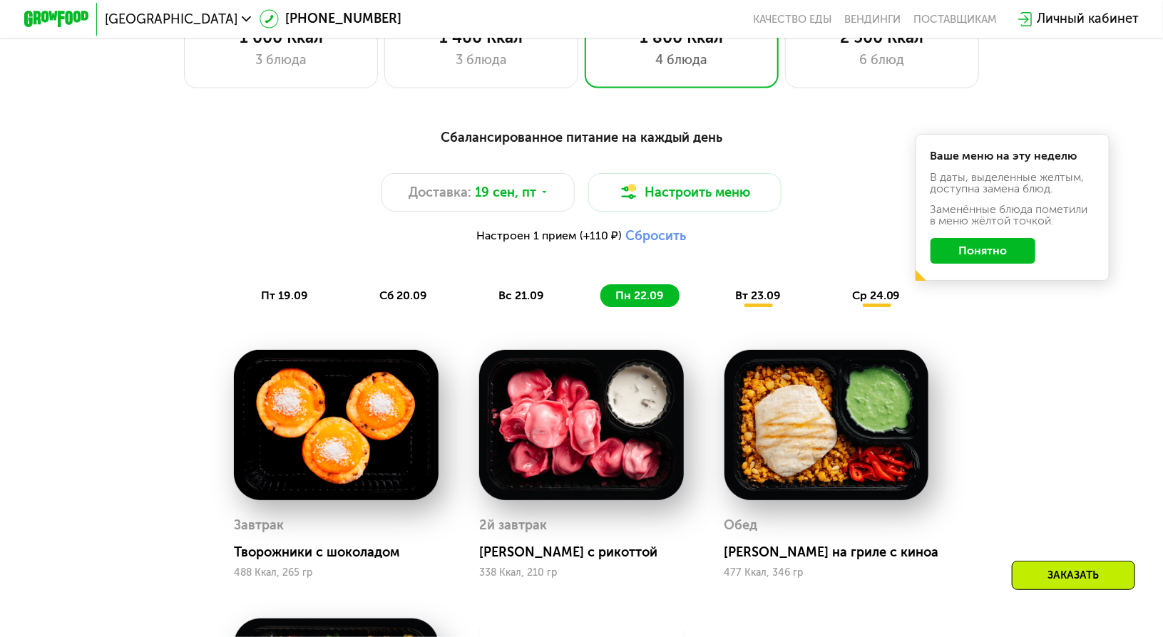
scroll to position [1069, 0]
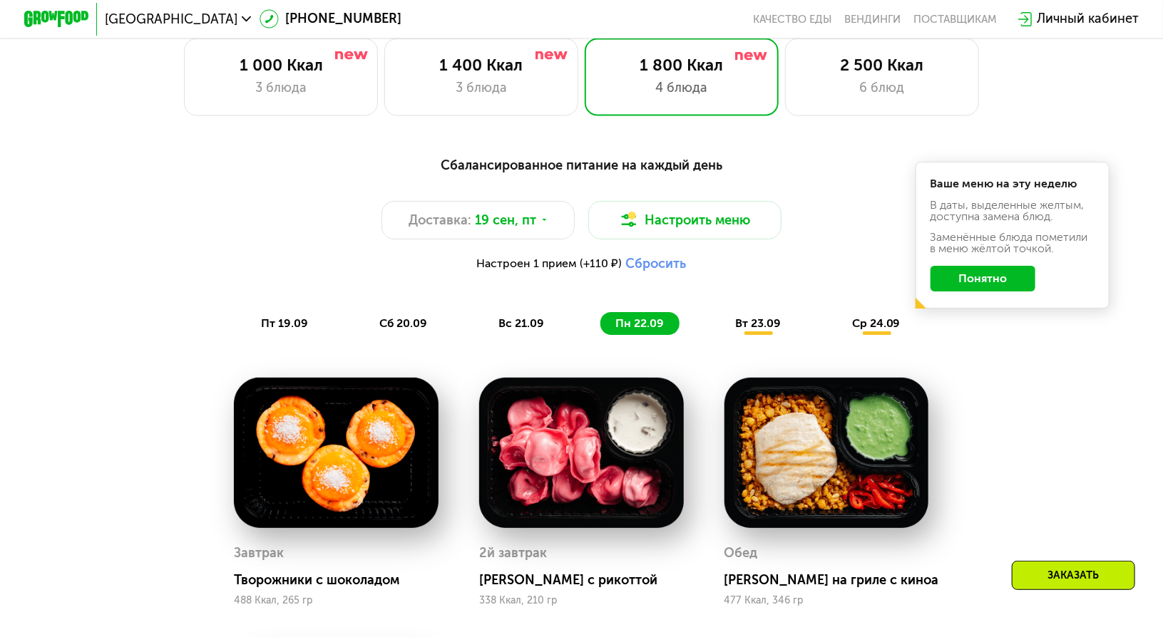
click at [747, 330] on span "вт 23.09" at bounding box center [758, 323] width 46 height 14
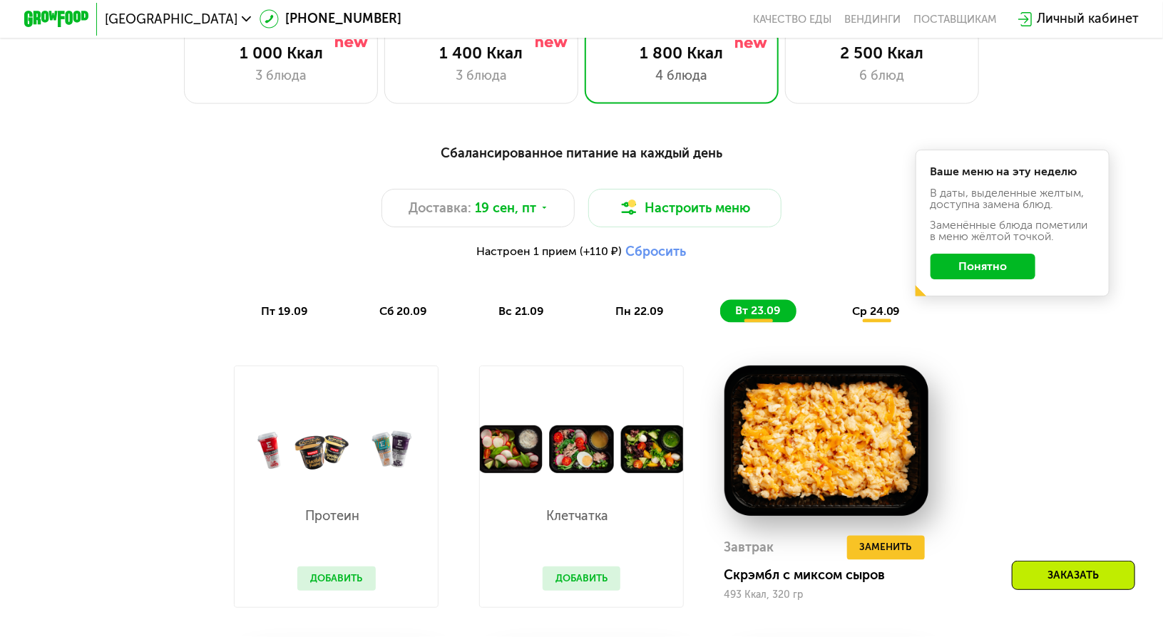
scroll to position [1140, 0]
